Goal: Information Seeking & Learning: Find specific fact

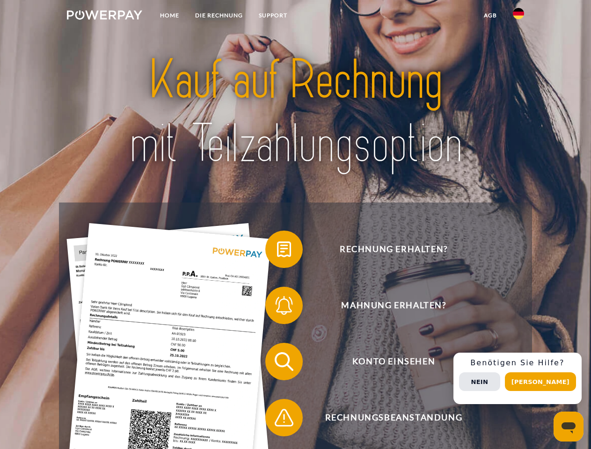
click at [104, 16] on img at bounding box center [104, 14] width 75 height 9
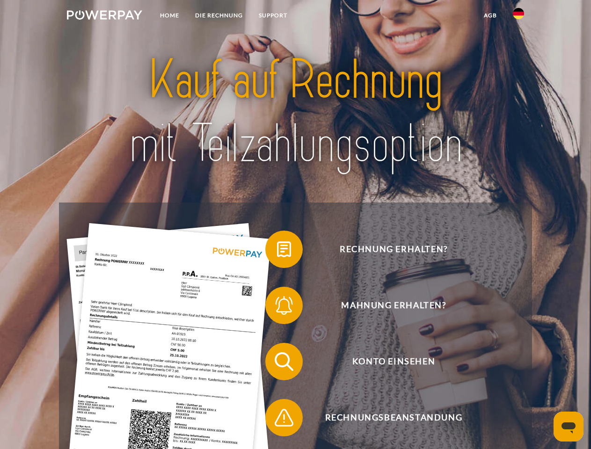
click at [519, 16] on img at bounding box center [518, 13] width 11 height 11
click at [490, 15] on link "agb" at bounding box center [490, 15] width 29 height 17
click at [277, 251] on span at bounding box center [270, 249] width 47 height 47
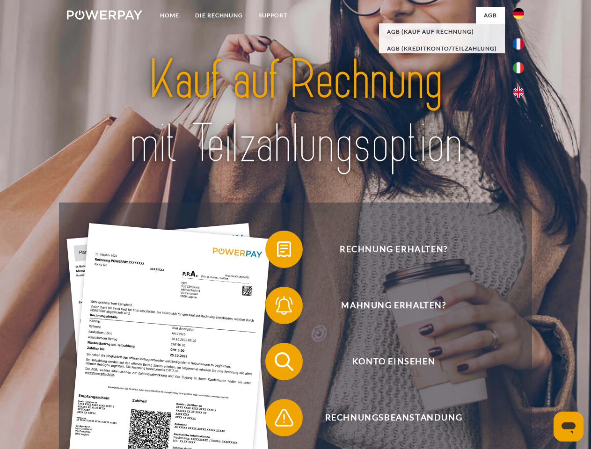
click at [277, 308] on span at bounding box center [270, 305] width 47 height 47
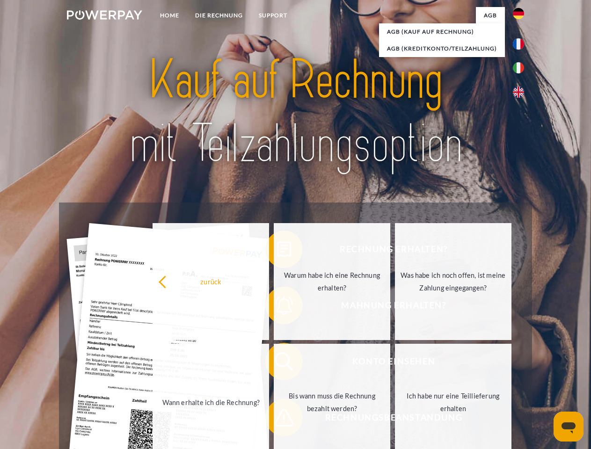
click at [277, 364] on link "Bis wann muss die Rechnung bezahlt werden?" at bounding box center [332, 402] width 117 height 117
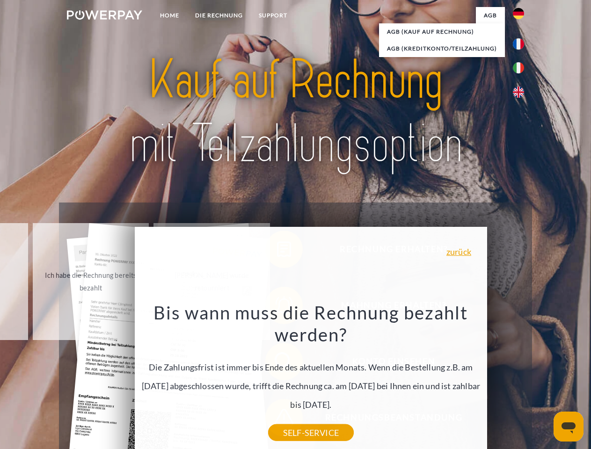
click at [277, 420] on div "Bis wann muss die Rechnung bezahlt werden? Die Zahlungsfrist ist immer bis Ende…" at bounding box center [311, 367] width 342 height 132
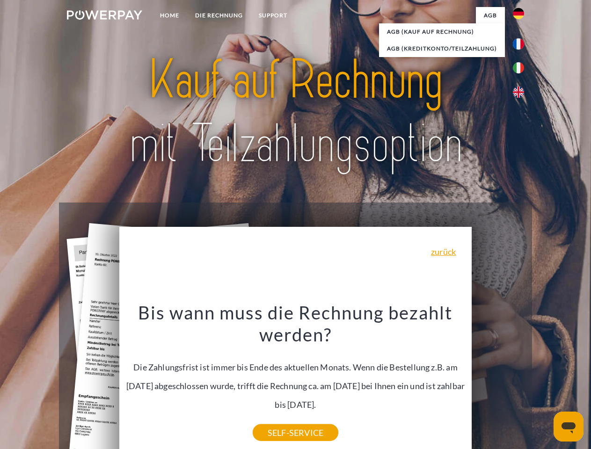
click at [521, 379] on div "Rechnung erhalten? Mahnung erhalten? Konto einsehen" at bounding box center [295, 390] width 473 height 375
click at [498, 381] on span "Konto einsehen" at bounding box center [393, 361] width 229 height 37
click at [544, 382] on header "Home DIE RECHNUNG SUPPORT" at bounding box center [295, 323] width 591 height 646
